Goal: Find contact information: Find contact information

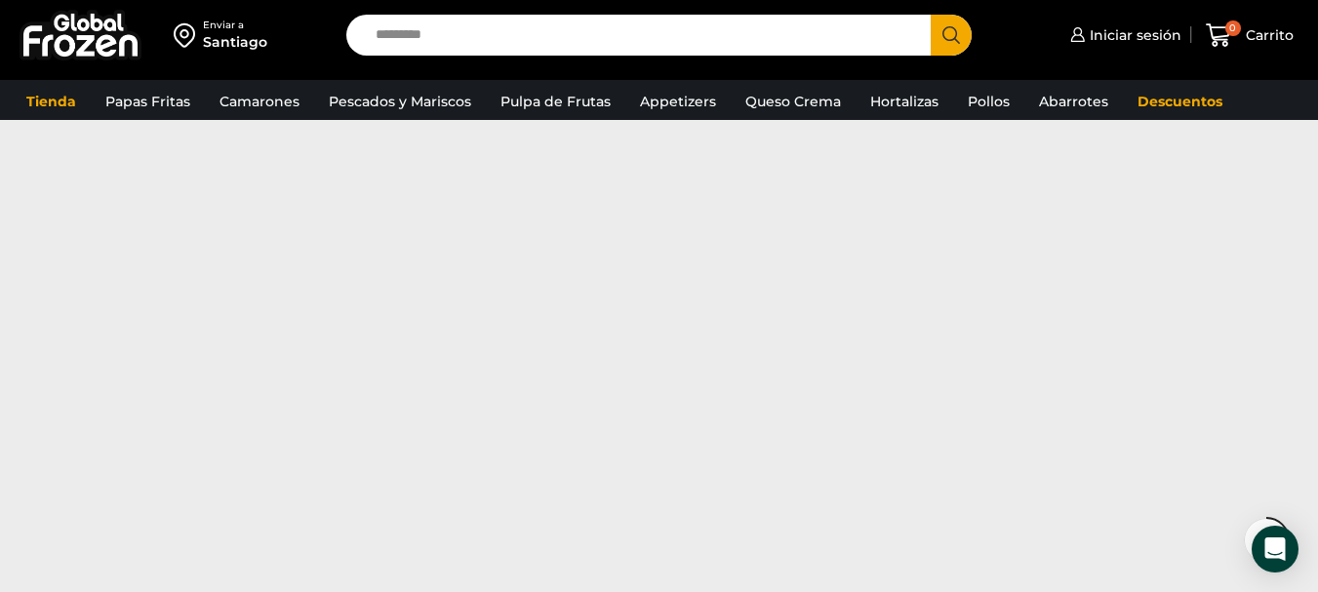
scroll to position [1951, 0]
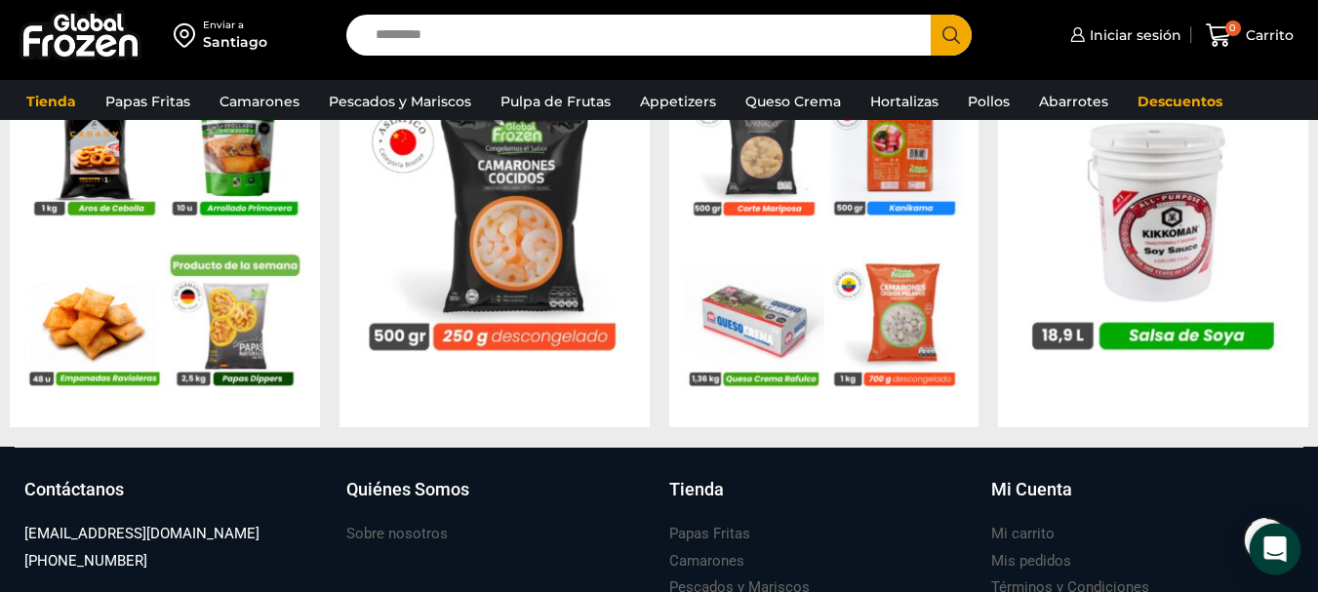
click at [1268, 542] on icon "Open Intercom Messenger" at bounding box center [1275, 549] width 22 height 25
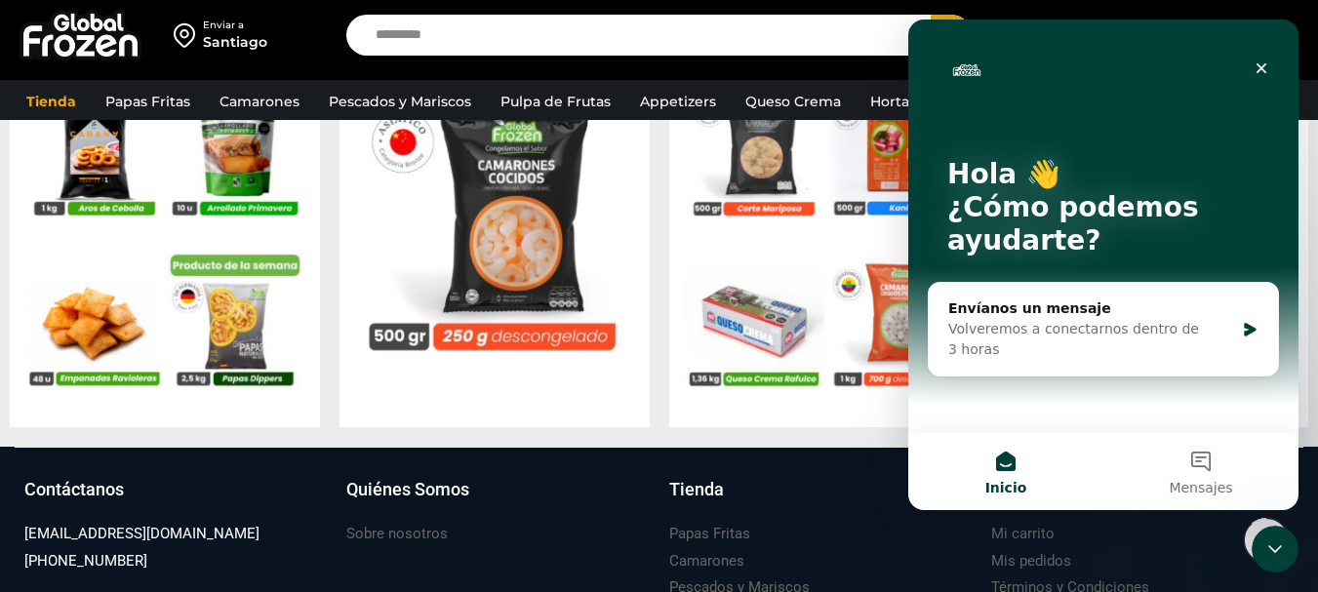
scroll to position [0, 0]
click at [959, 68] on img "Intercom Messenger" at bounding box center [966, 70] width 39 height 39
click at [1265, 68] on icon "Cerrar" at bounding box center [1262, 68] width 16 height 16
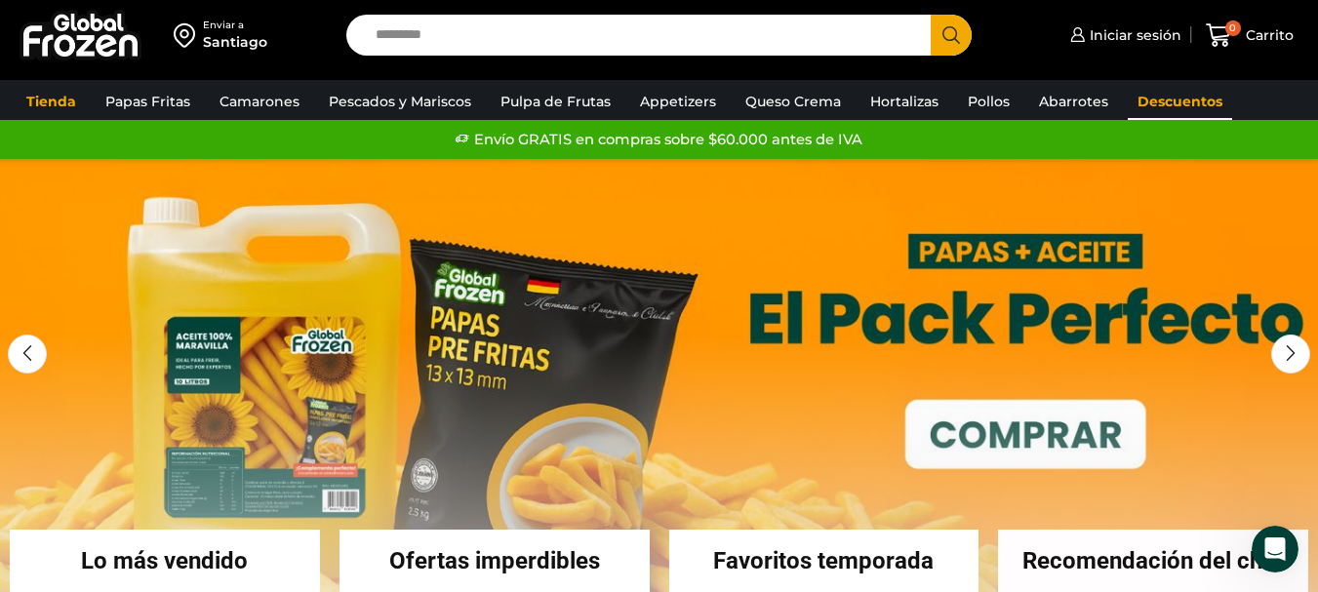
click at [1140, 103] on link "Descuentos" at bounding box center [1180, 101] width 104 height 37
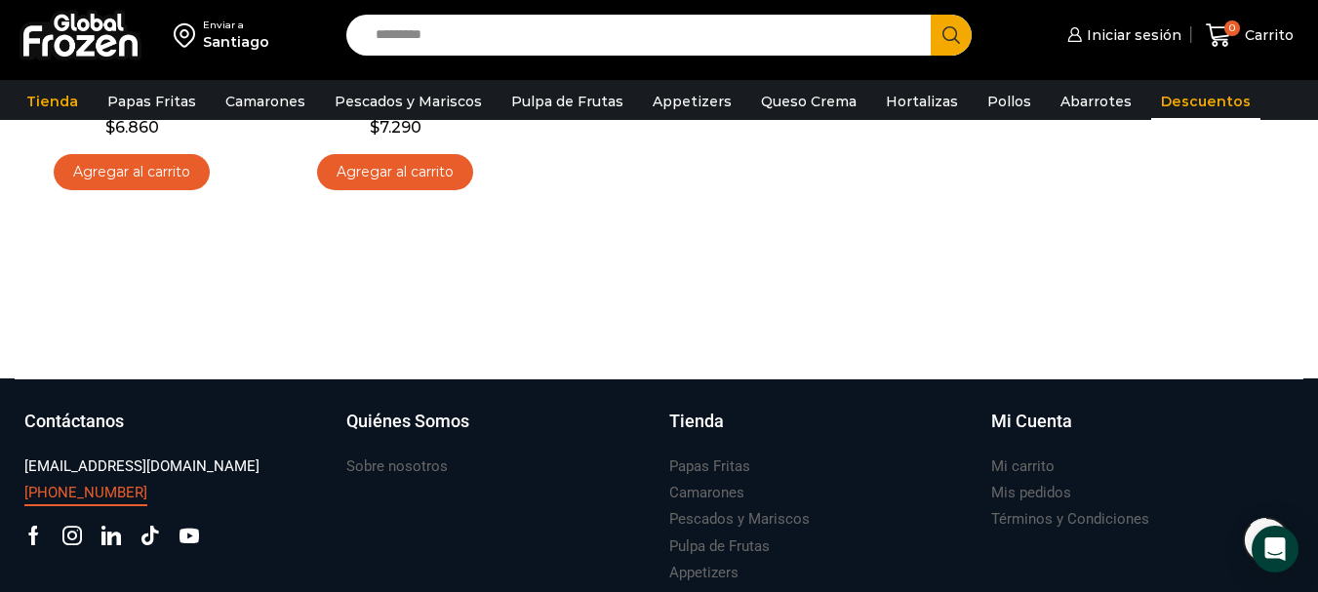
click at [89, 490] on h3 "[PHONE_NUMBER]" at bounding box center [85, 493] width 123 height 20
